Goal: Navigation & Orientation: Find specific page/section

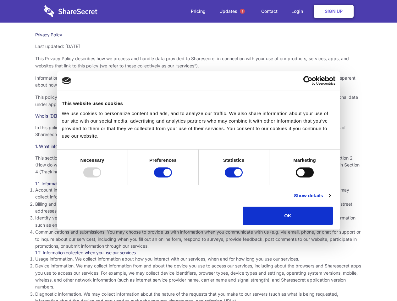
click at [101, 178] on div at bounding box center [92, 173] width 18 height 10
click at [172, 178] on input "Preferences" at bounding box center [163, 173] width 18 height 10
checkbox input "false"
click at [234, 178] on input "Statistics" at bounding box center [234, 173] width 18 height 10
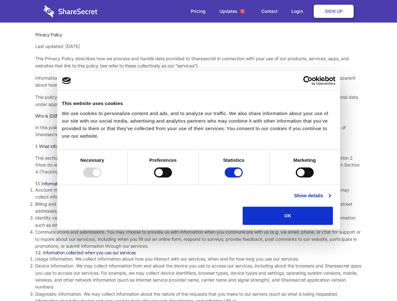
checkbox input "false"
click at [296, 178] on input "Marketing" at bounding box center [305, 173] width 18 height 10
checkbox input "true"
click at [330, 200] on link "Show details" at bounding box center [312, 196] width 36 height 8
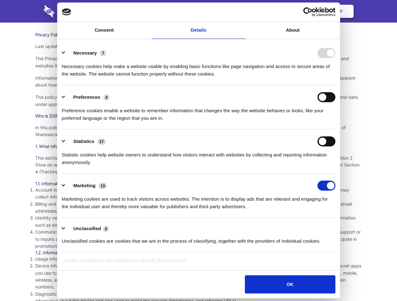
click at [335, 85] on li "Necessary 7 Necessary cookies help make a website usable by enabling basic func…" at bounding box center [198, 63] width 273 height 44
click at [242, 11] on span "1" at bounding box center [242, 11] width 5 height 5
